Goal: Information Seeking & Learning: Learn about a topic

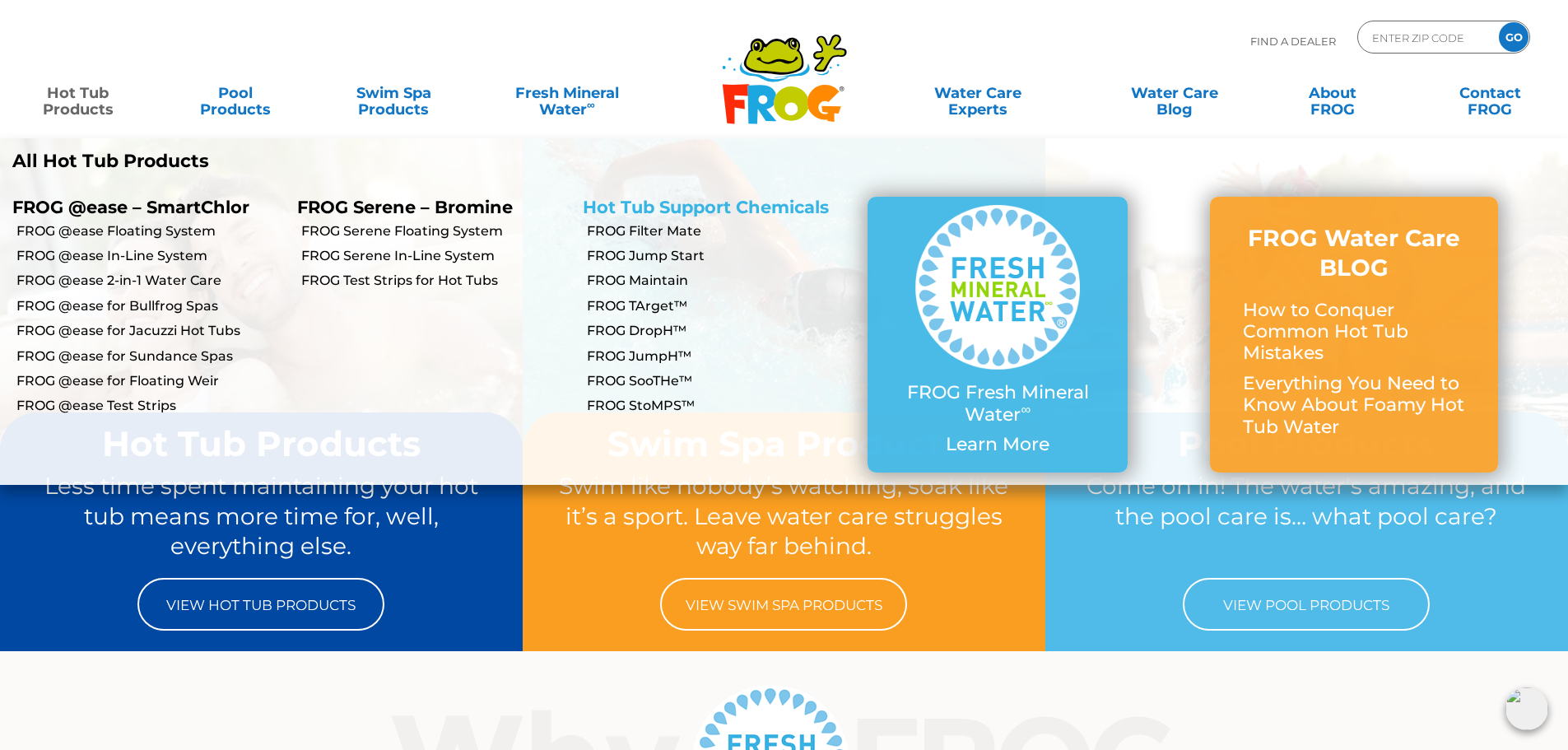
click at [623, 205] on link "Hot Tub Support Chemicals" at bounding box center [706, 206] width 246 height 20
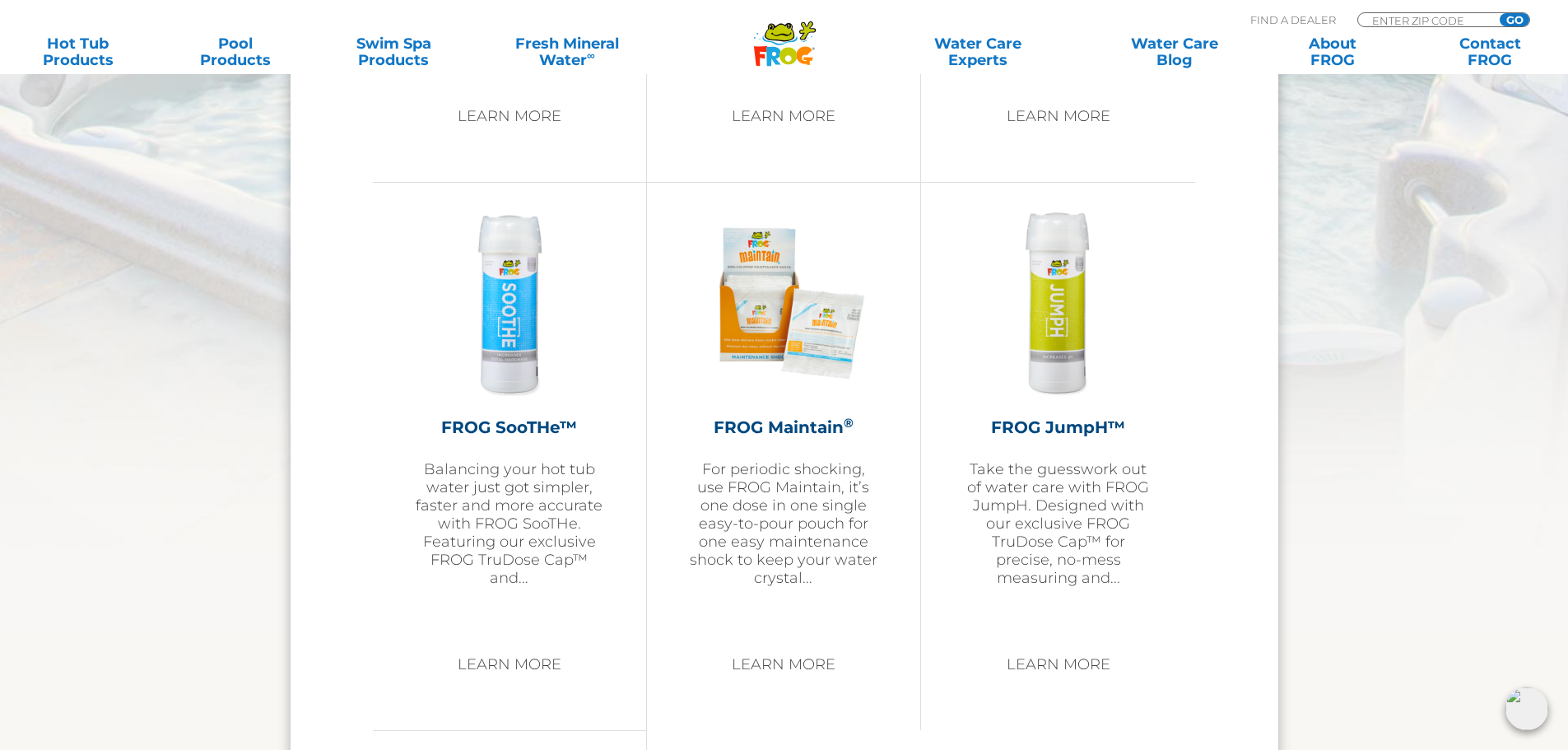
scroll to position [2635, 0]
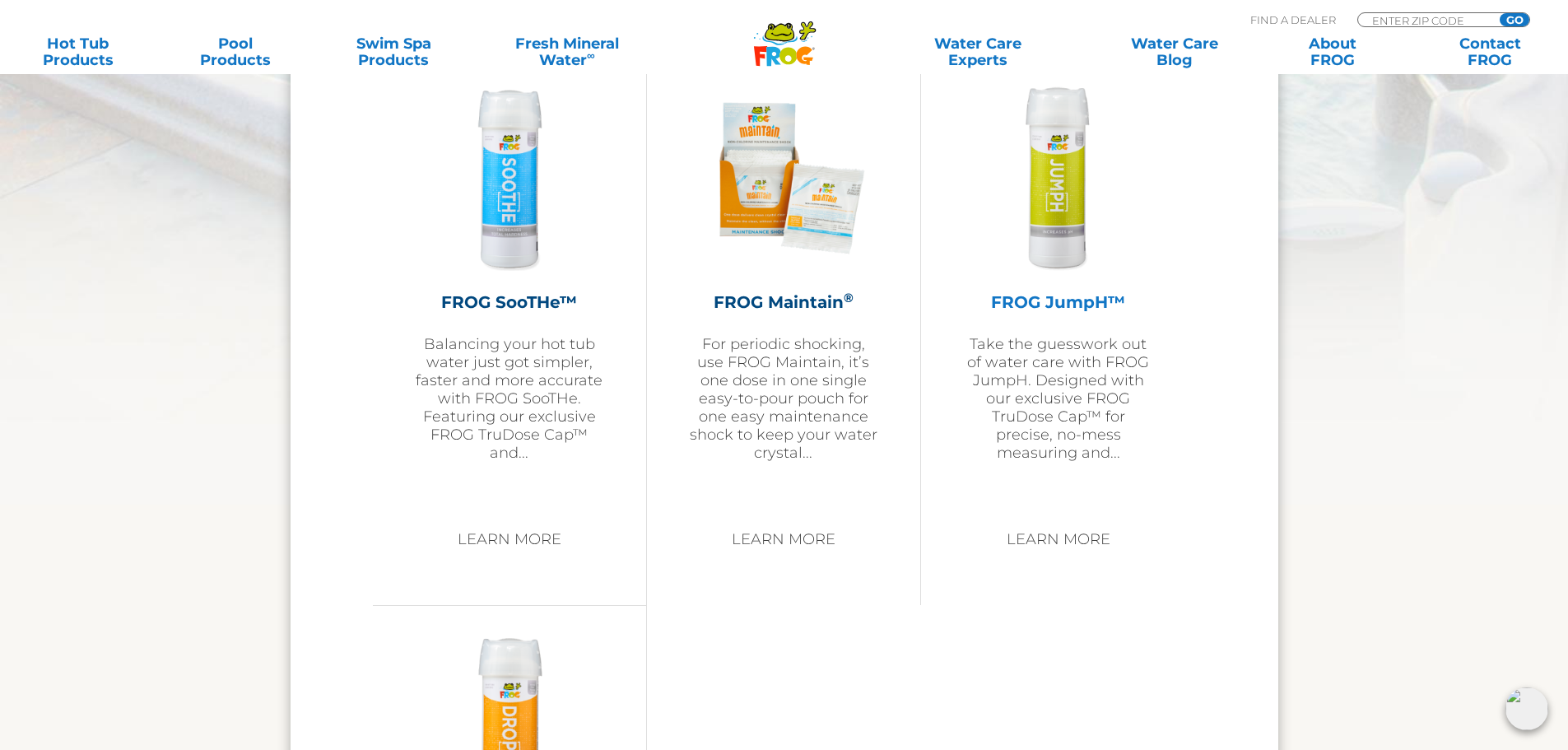
click at [1075, 301] on h2 "FROG JumpH™" at bounding box center [1058, 302] width 192 height 25
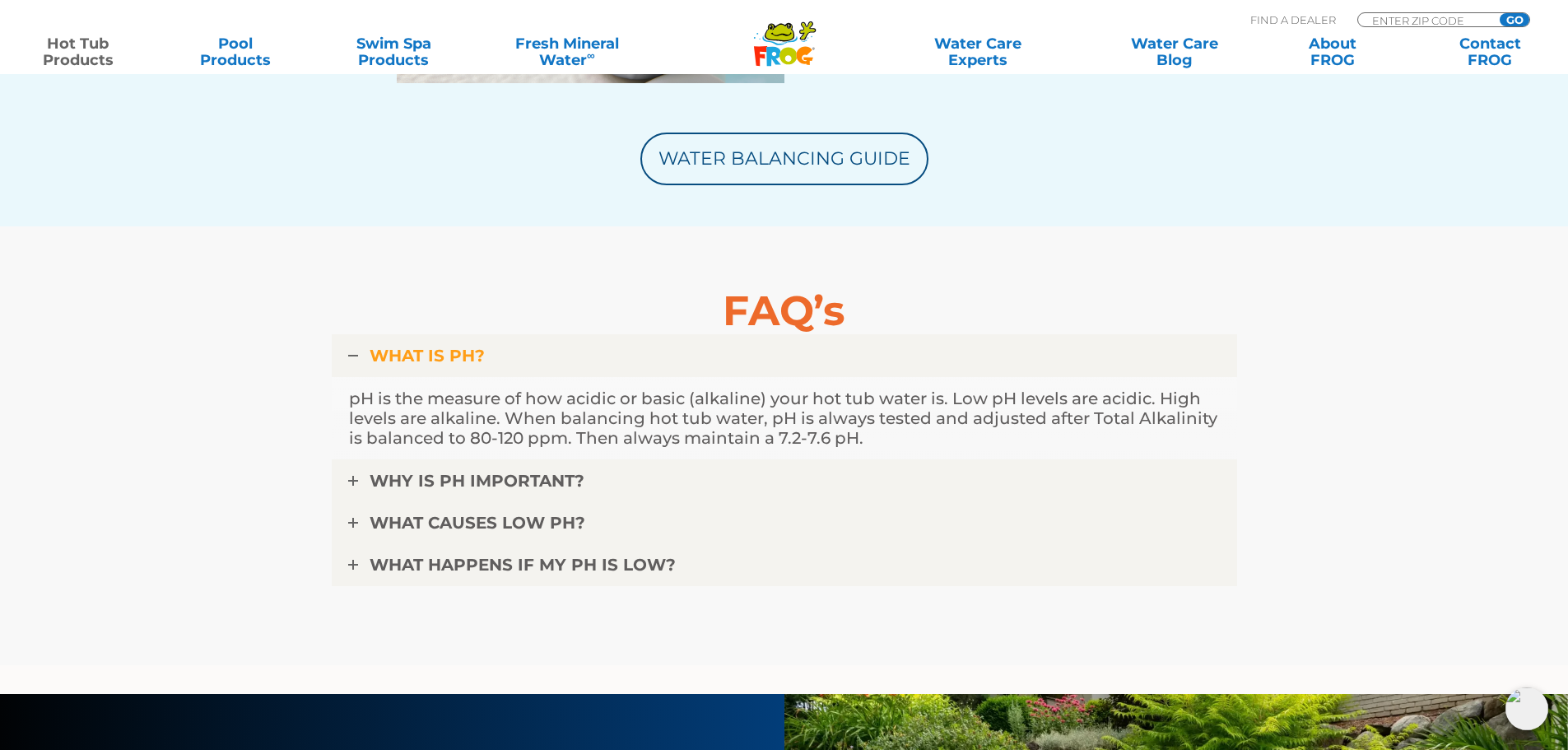
scroll to position [3954, 0]
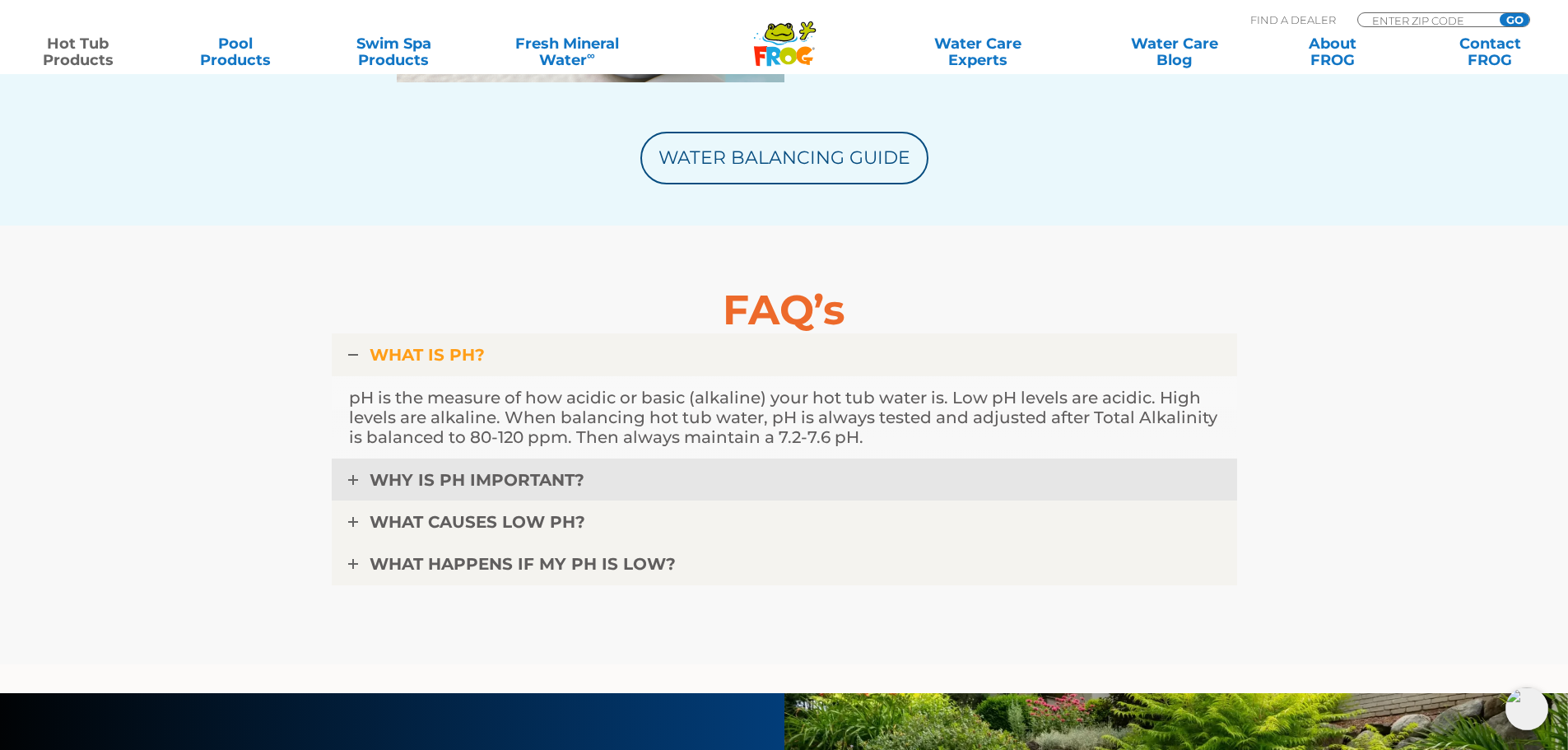
click at [436, 472] on span "WHY IS pH IMPORTANT?" at bounding box center [477, 480] width 215 height 19
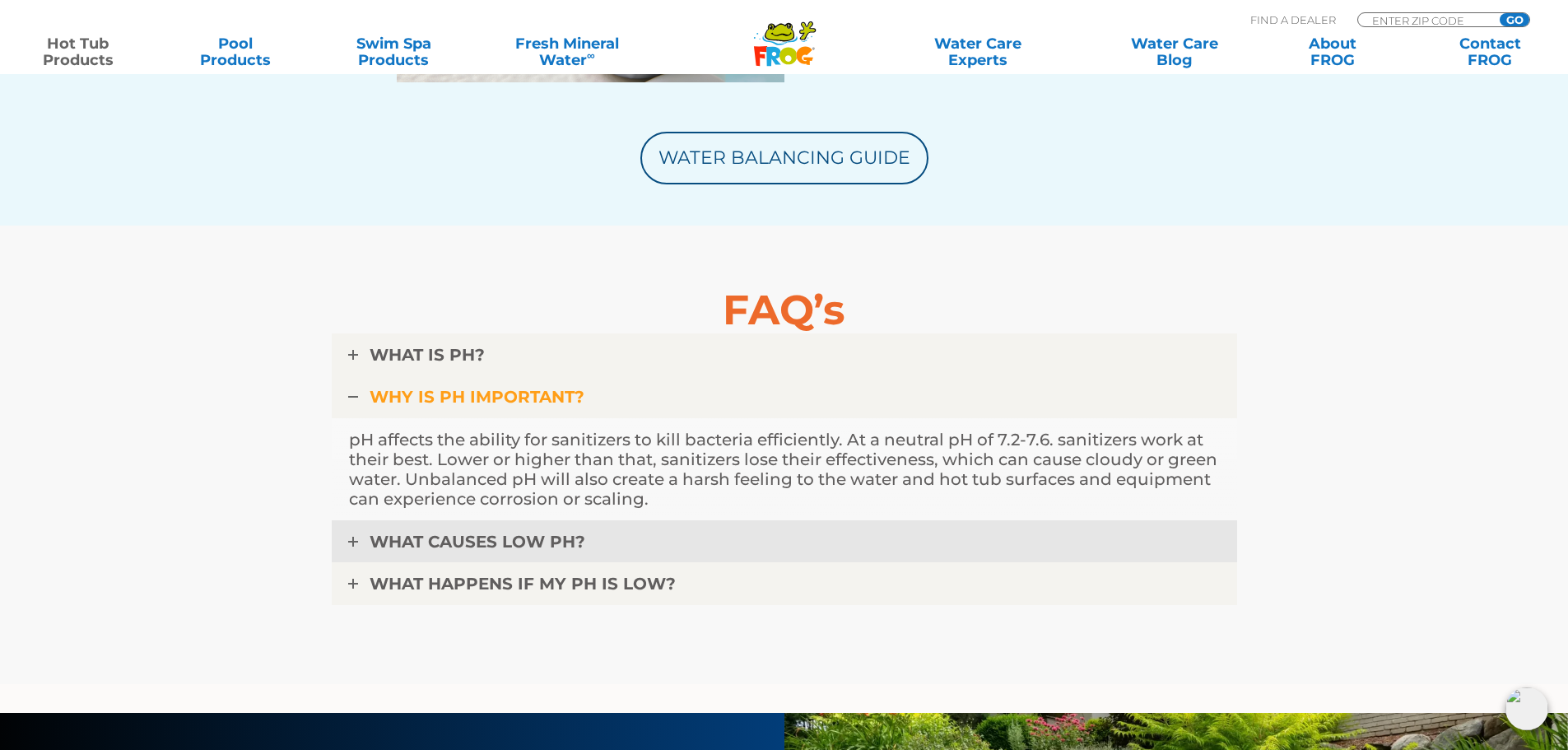
click at [420, 537] on span "WHAT CAUSES LOW pH?" at bounding box center [477, 542] width 216 height 19
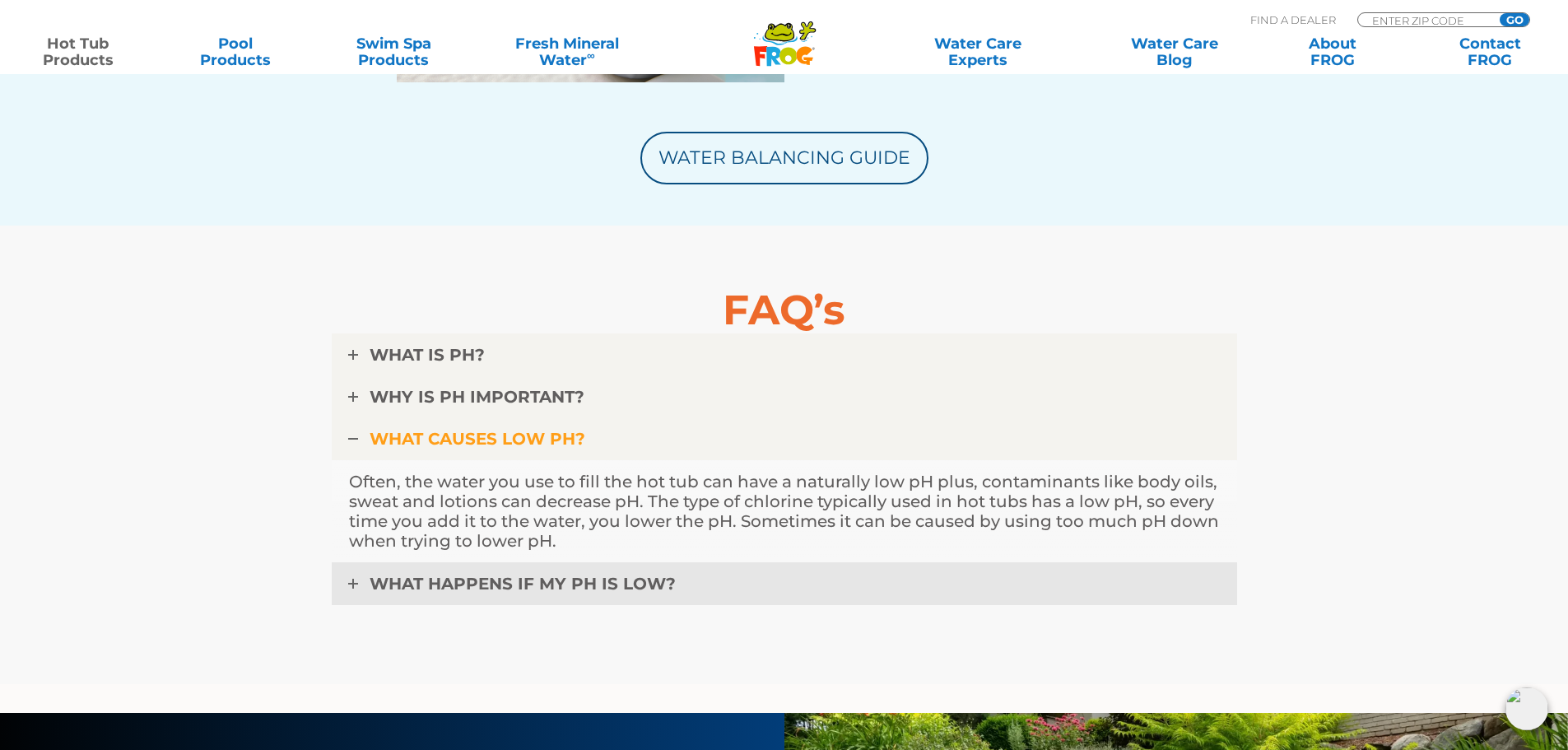
click at [471, 592] on span "WHAT HAPPENS IF MY pH IS LOW?" at bounding box center [523, 583] width 307 height 19
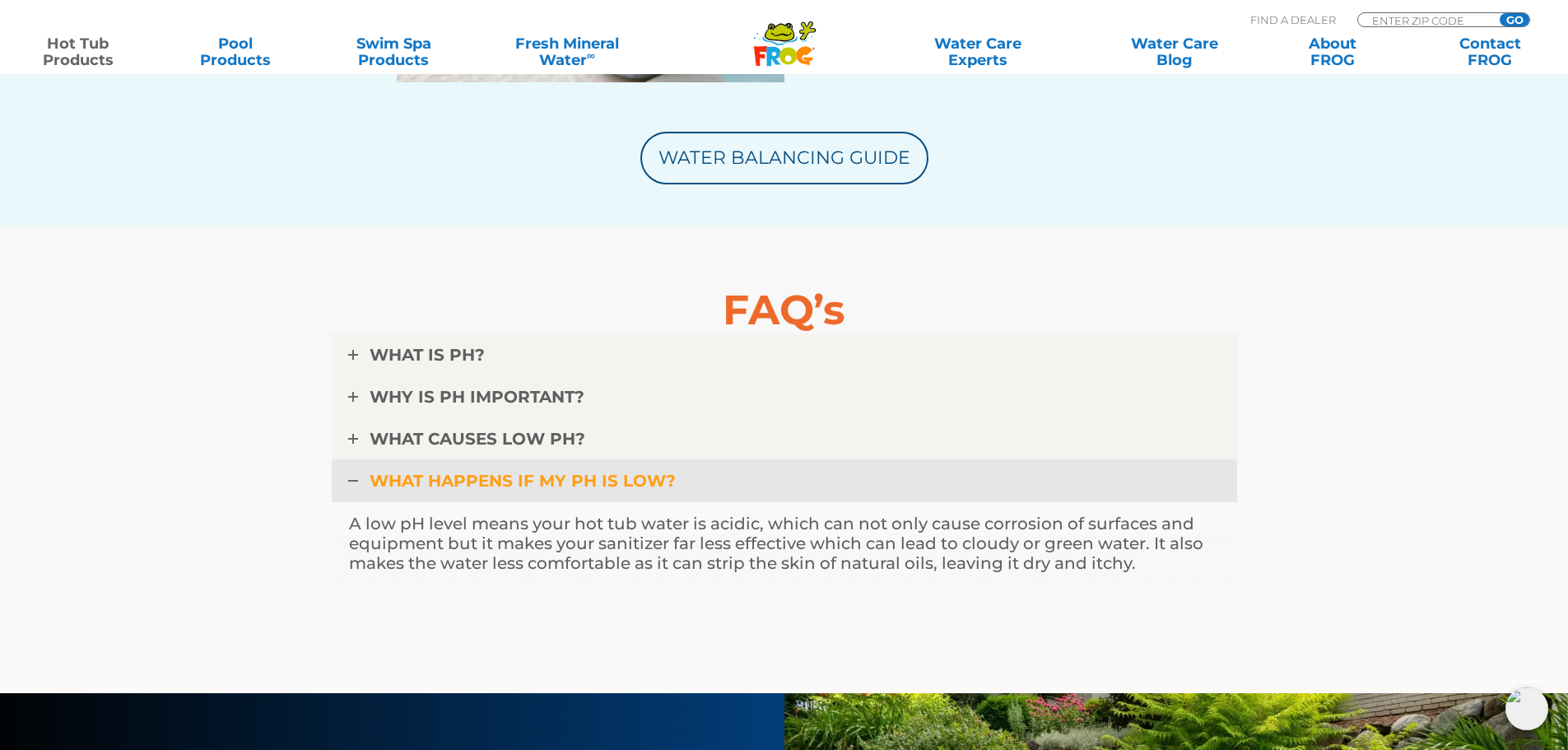
click at [468, 485] on span "WHAT HAPPENS IF MY pH IS LOW?" at bounding box center [523, 481] width 307 height 19
